Goal: Navigation & Orientation: Find specific page/section

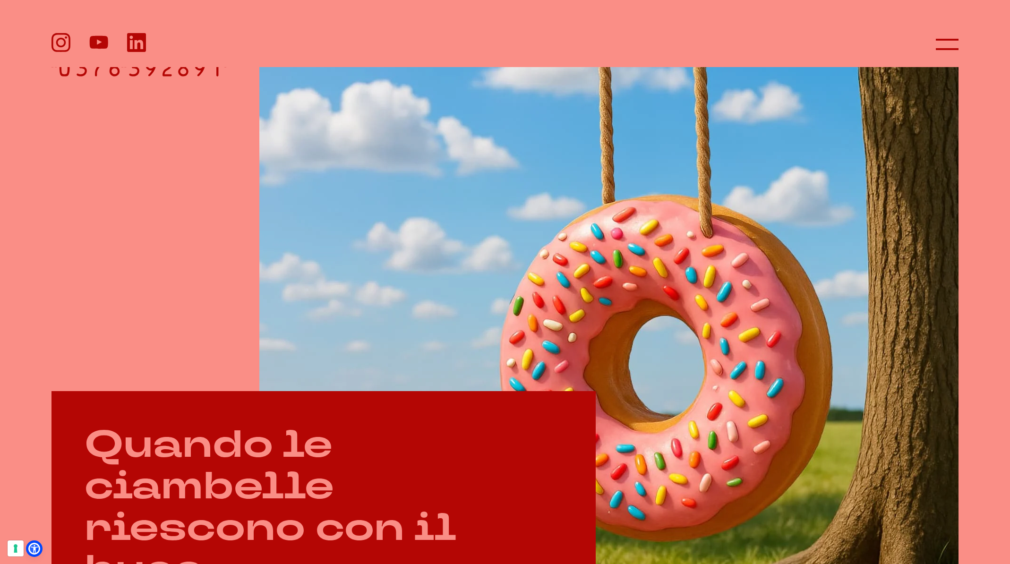
scroll to position [351, 0]
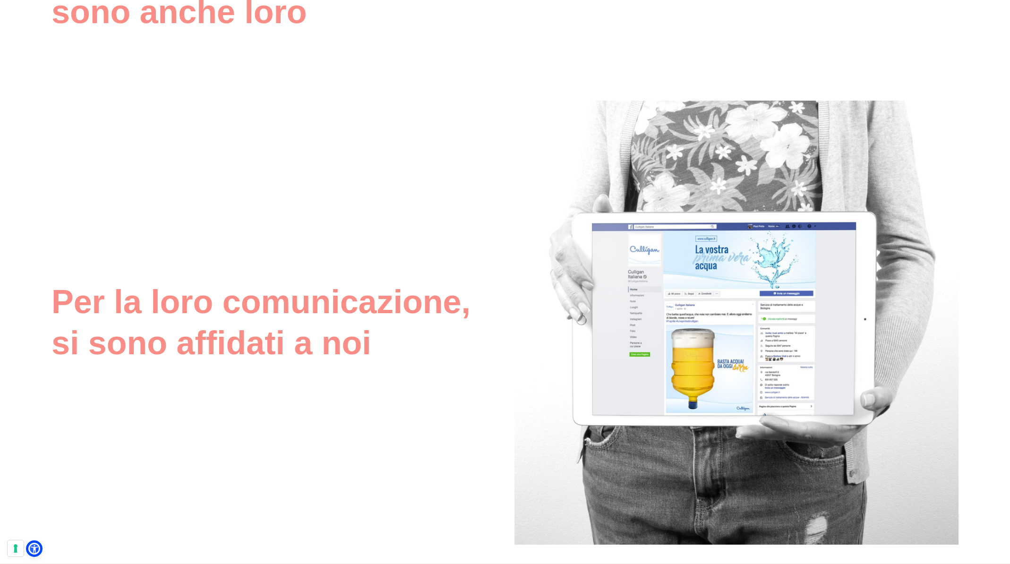
scroll to position [2518, 0]
